Goal: Obtain resource: Obtain resource

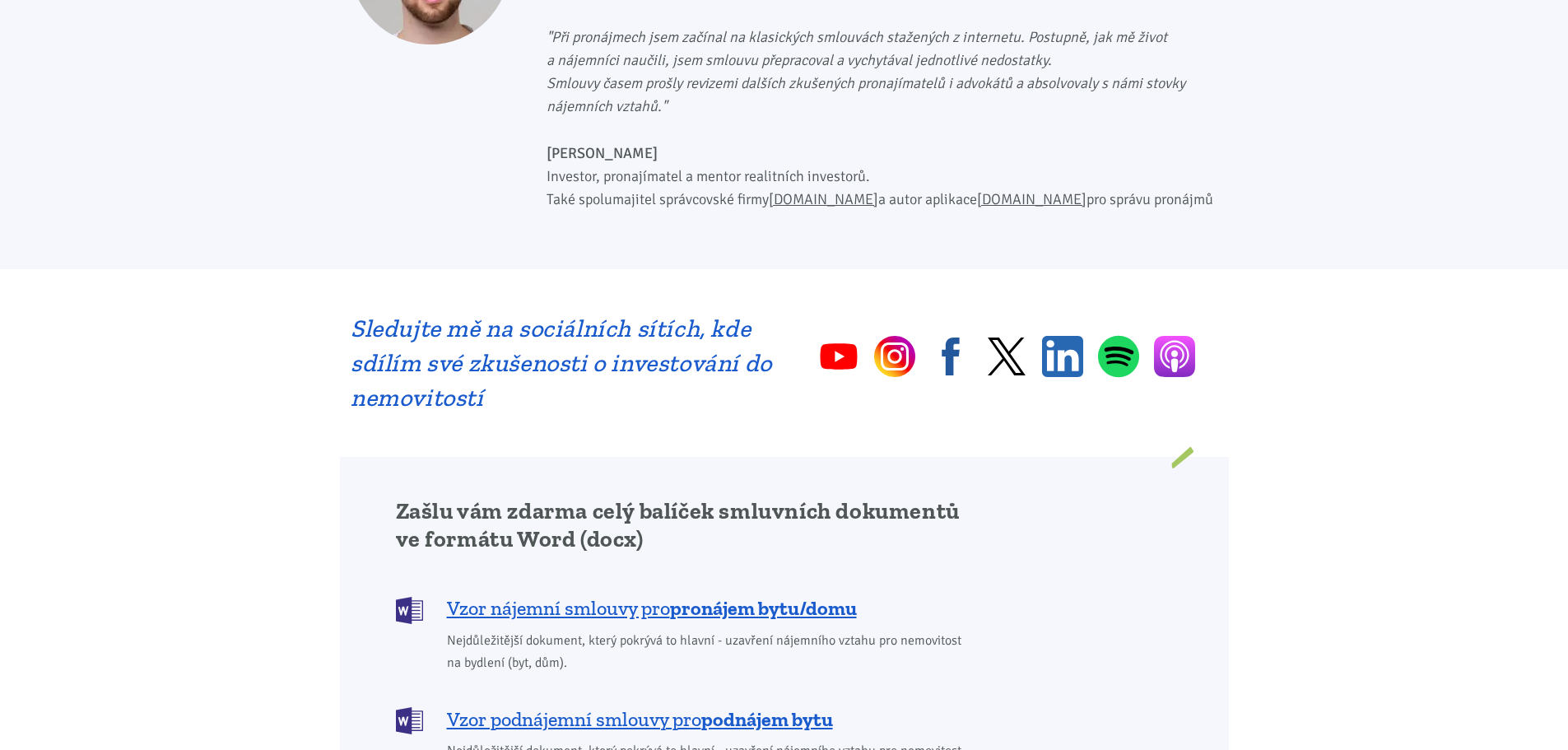
scroll to position [1070, 0]
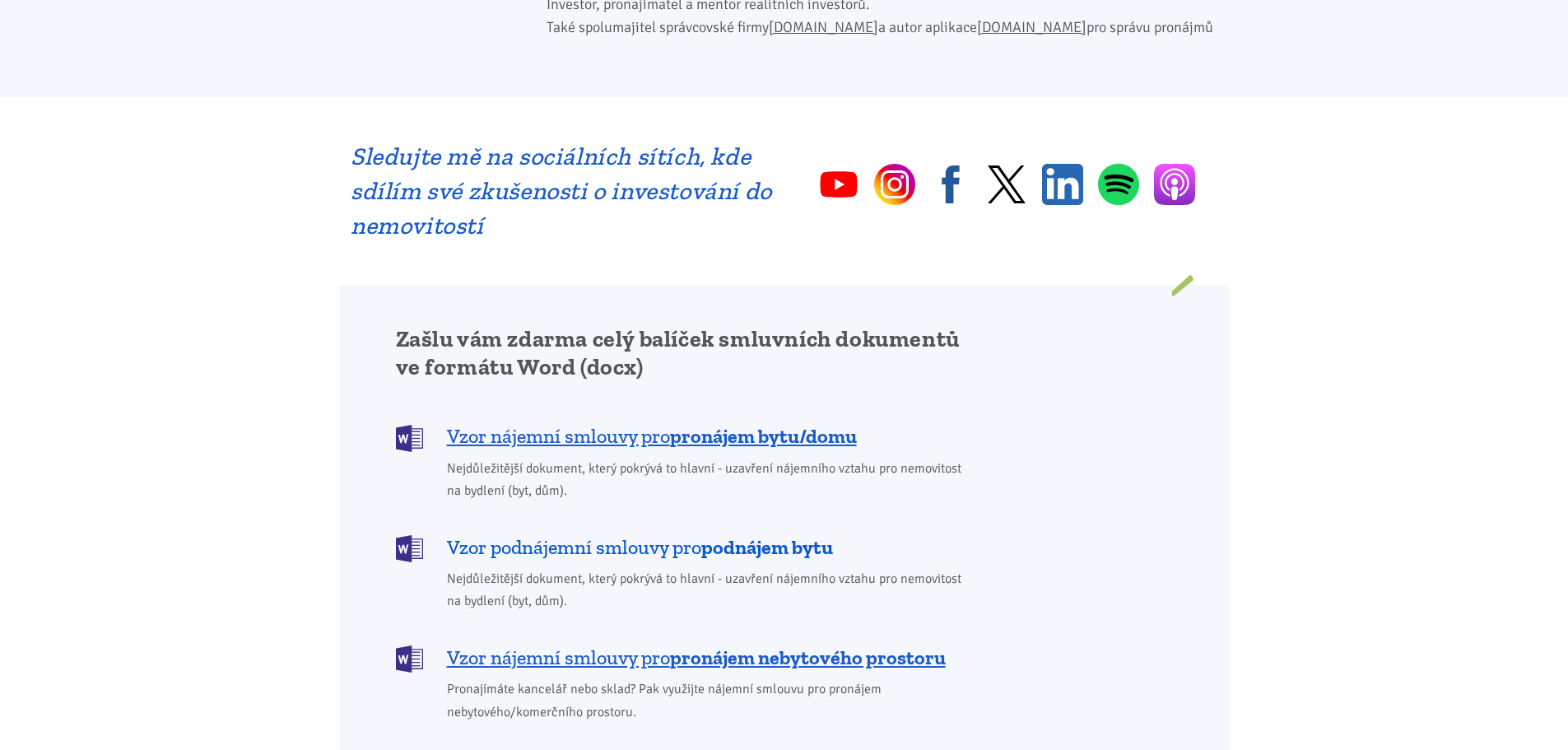
click at [707, 535] on b "podnájem bytu" at bounding box center [767, 547] width 132 height 24
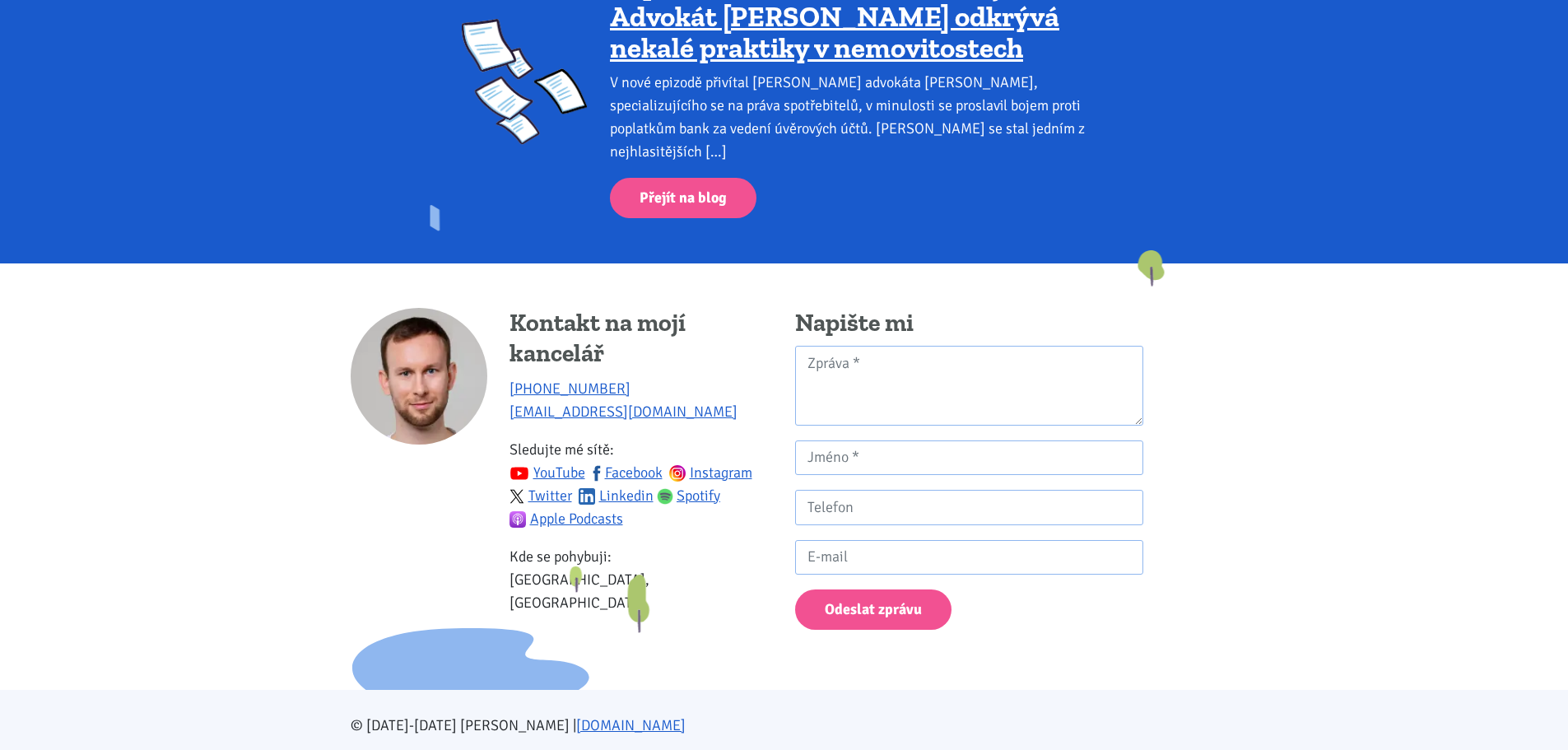
scroll to position [2810, 0]
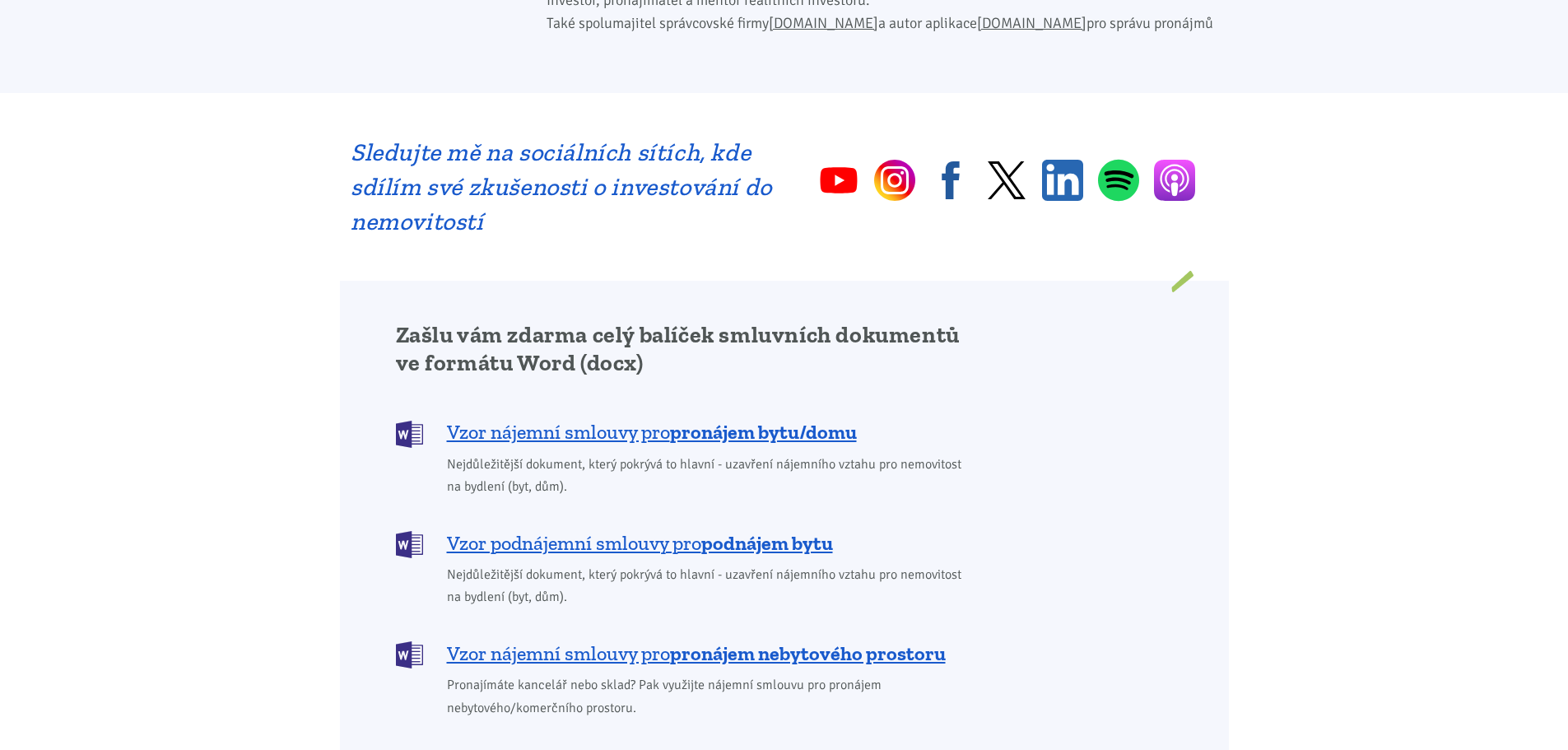
scroll to position [1070, 0]
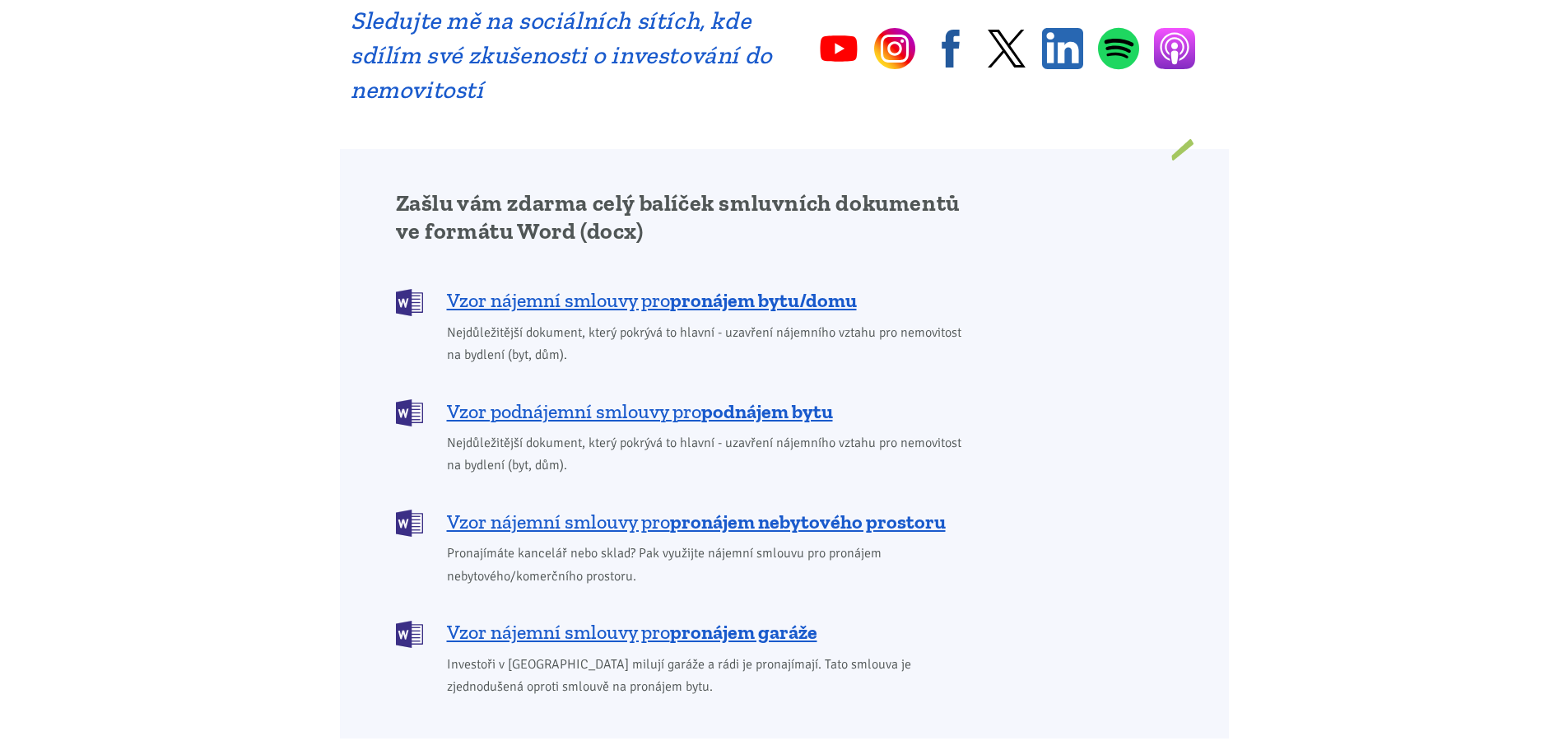
scroll to position [1236, 0]
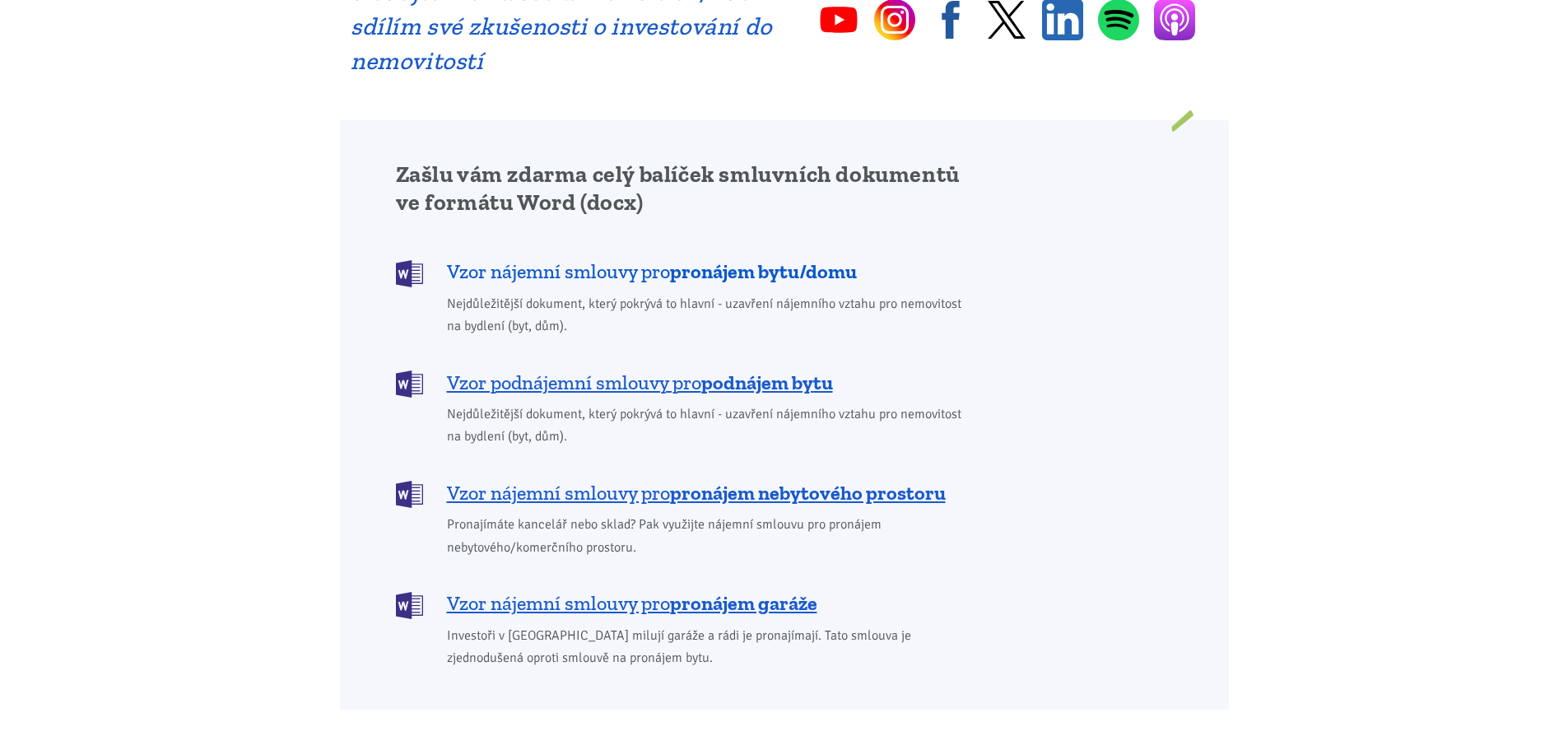
click at [450, 259] on span "Vzor nájemní smlouvy pro pronájem bytu/domu" at bounding box center [652, 272] width 410 height 26
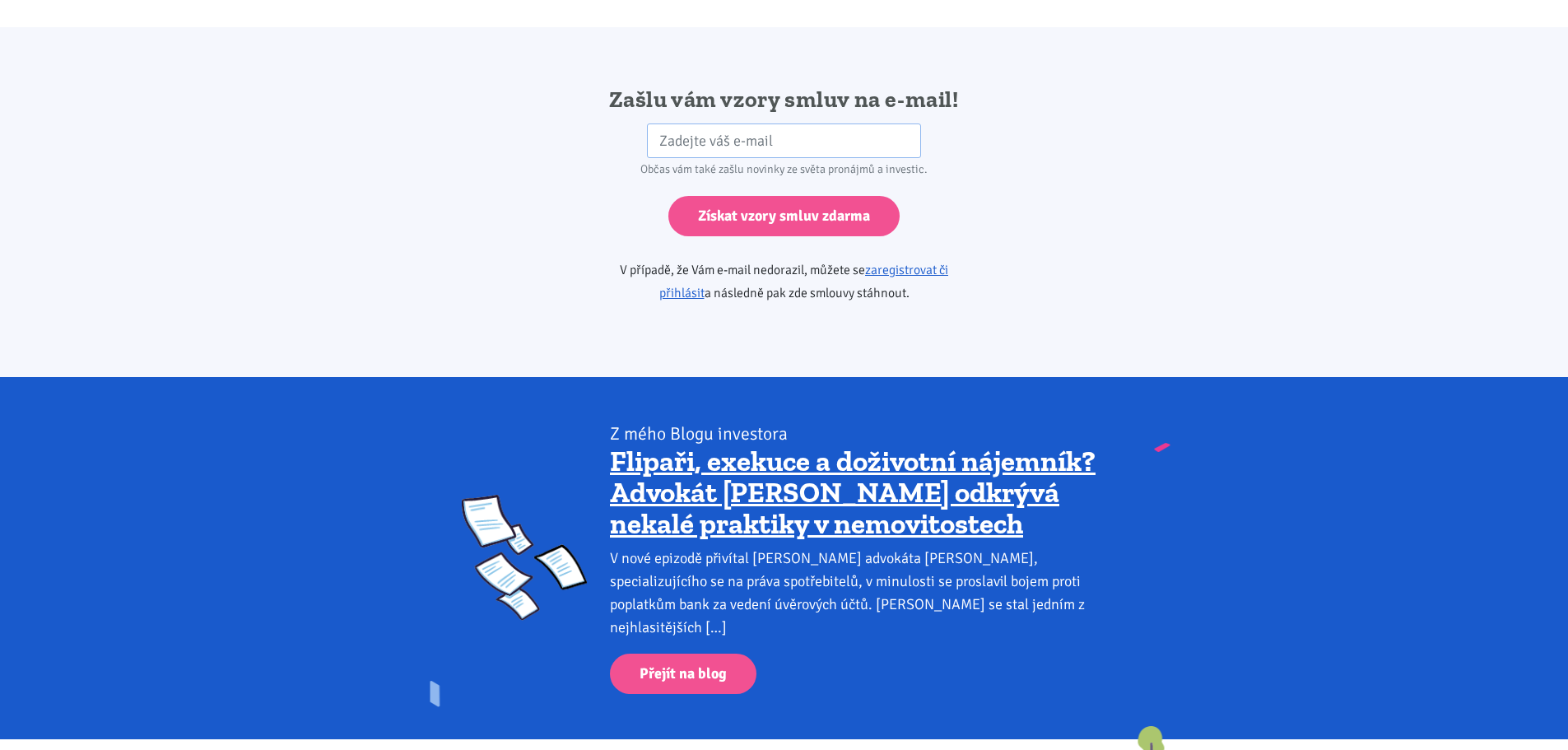
scroll to position [2751, 0]
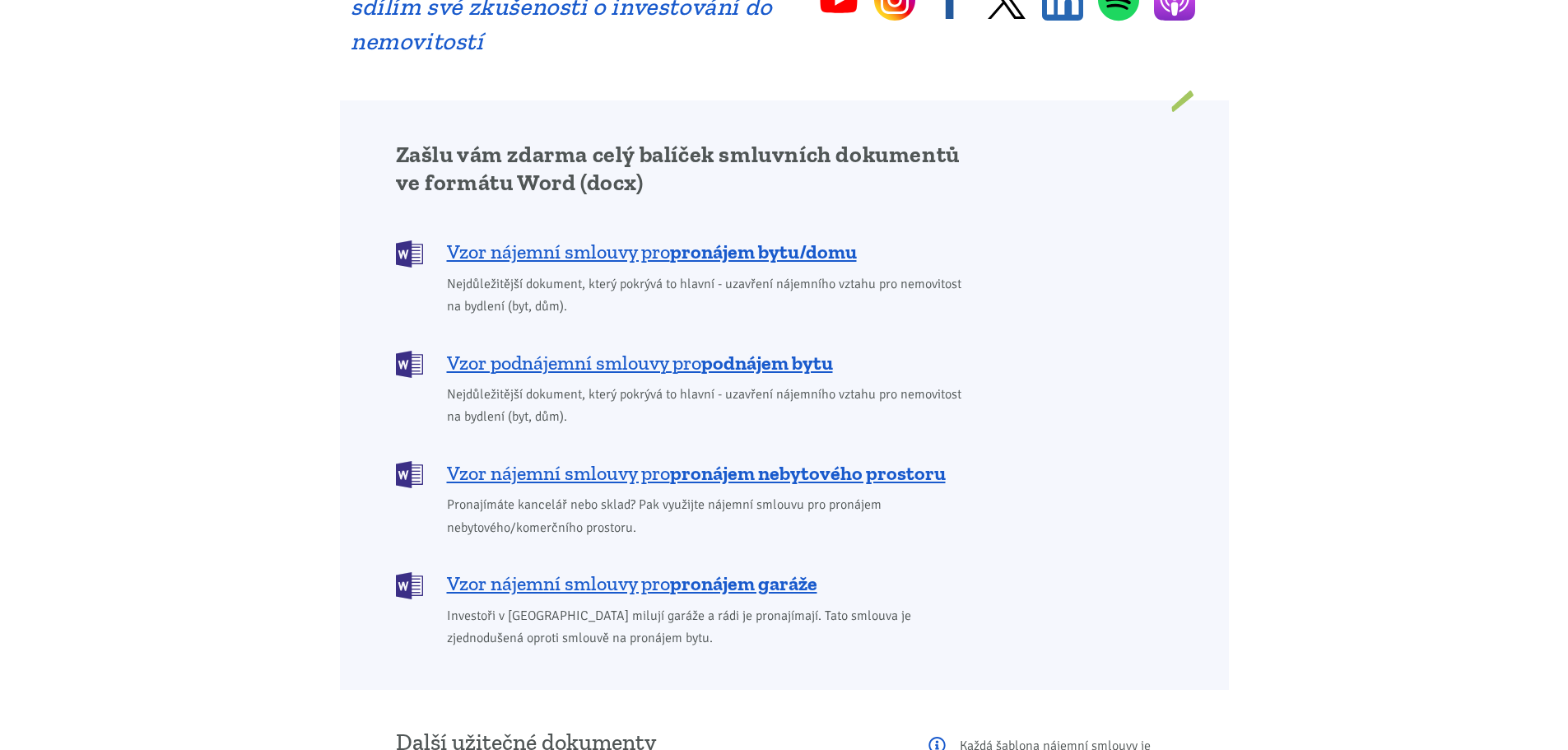
scroll to position [1236, 0]
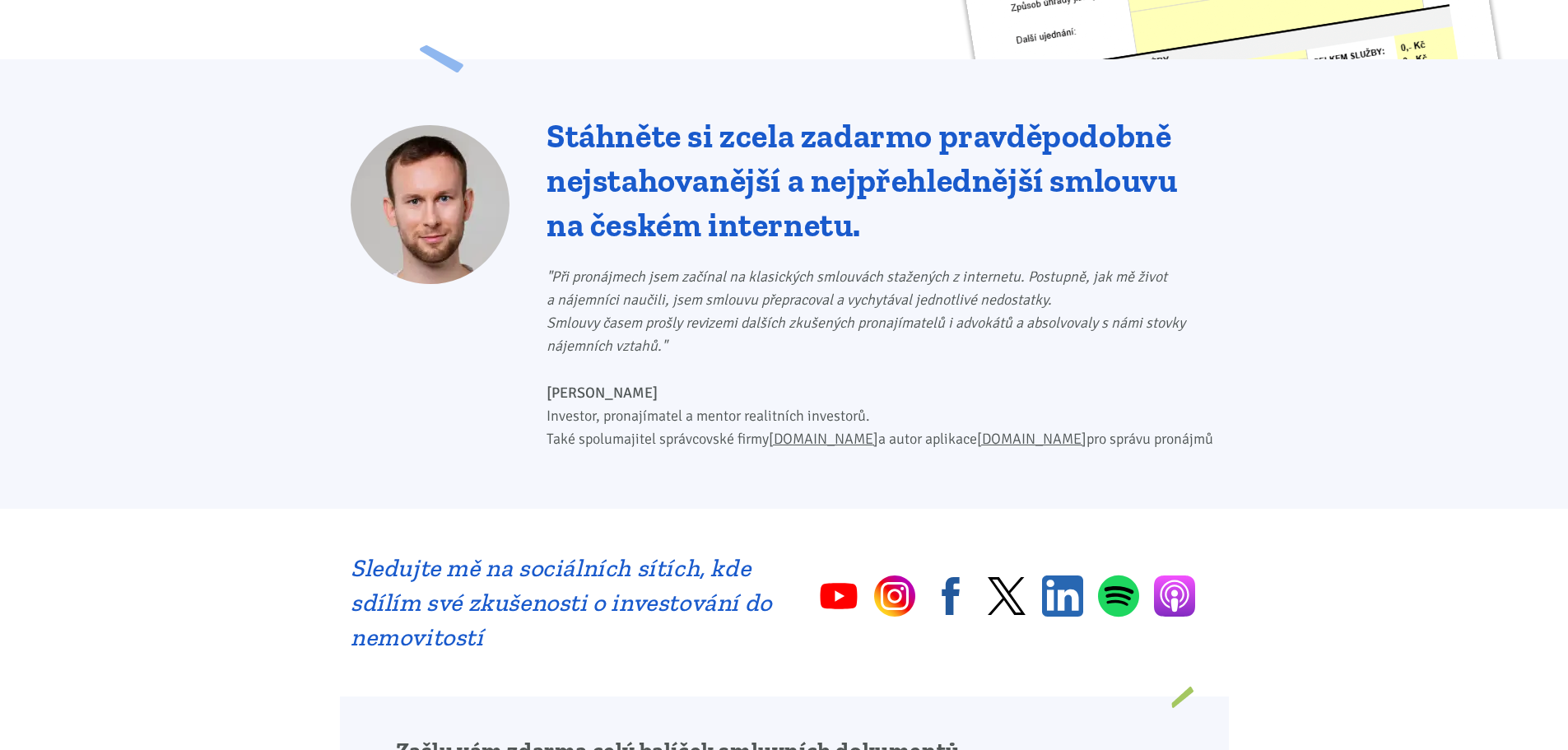
scroll to position [988, 0]
